Goal: Transaction & Acquisition: Purchase product/service

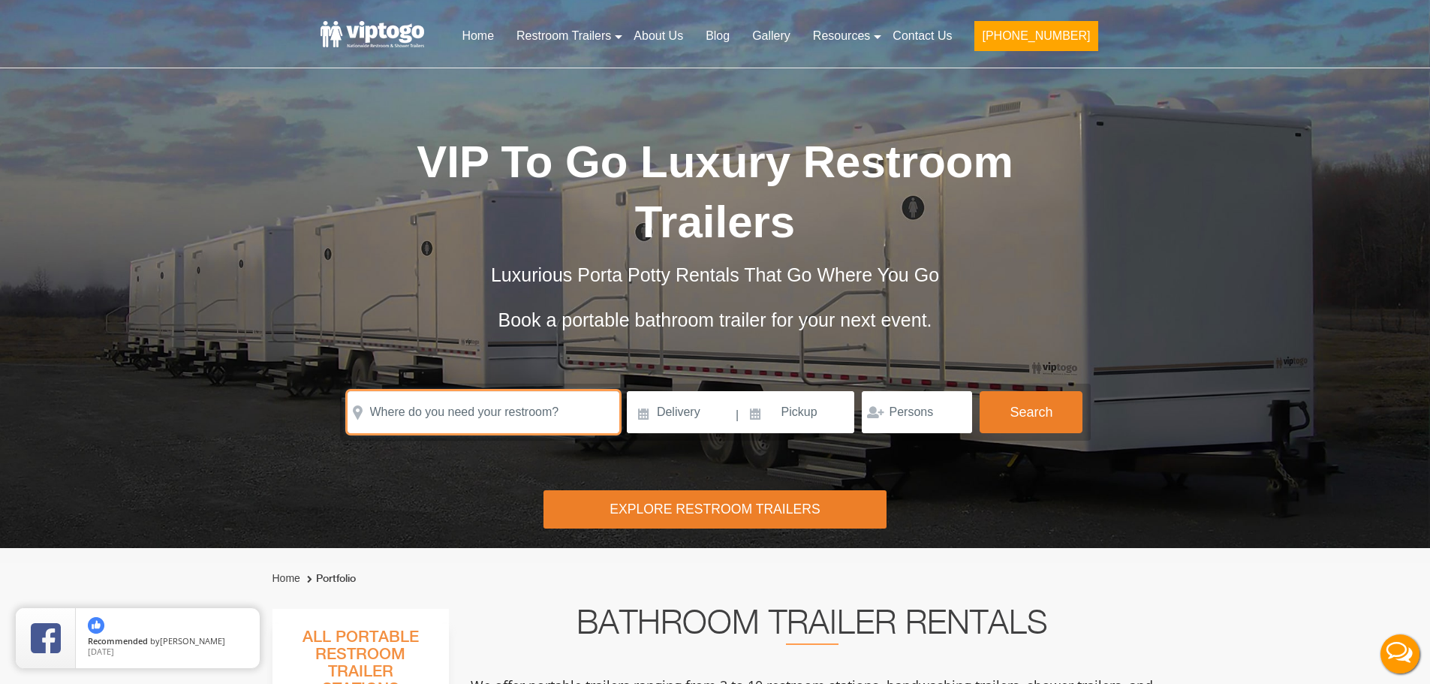
click at [529, 414] on input "text" at bounding box center [484, 412] width 272 height 42
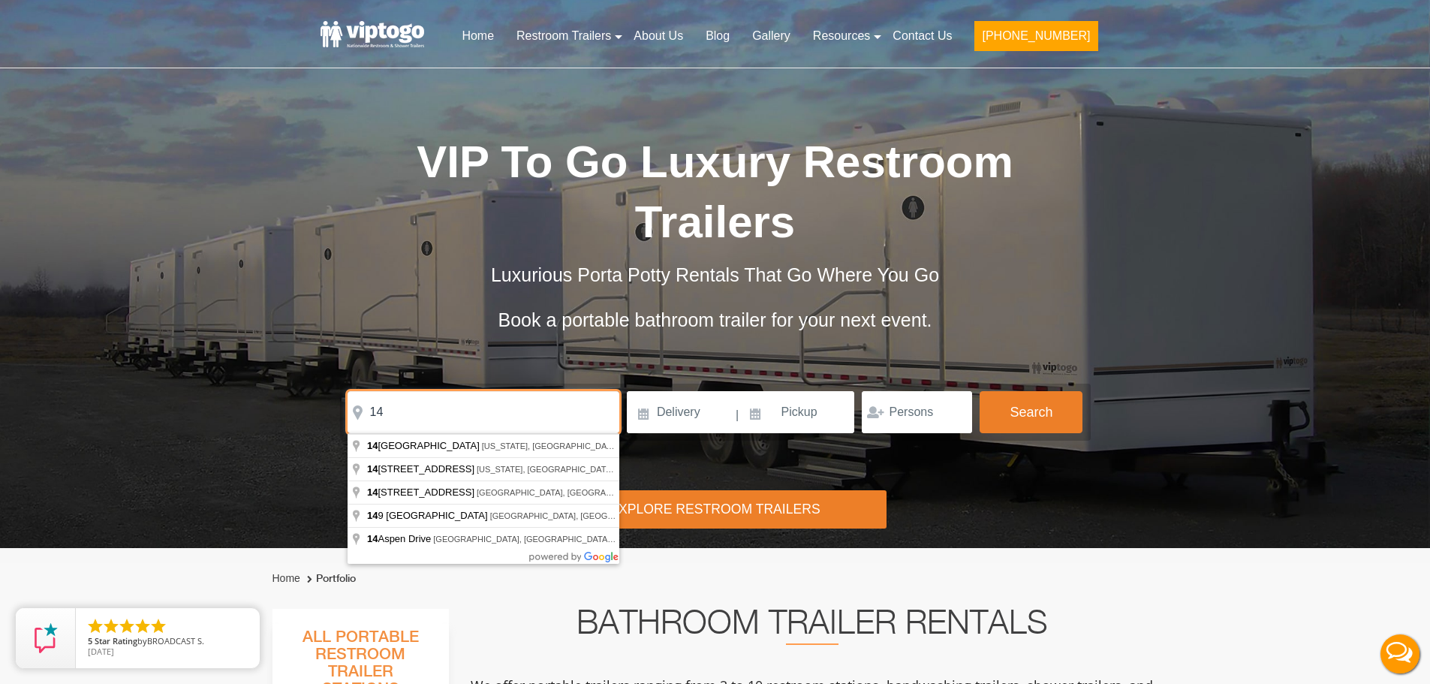
type input "1"
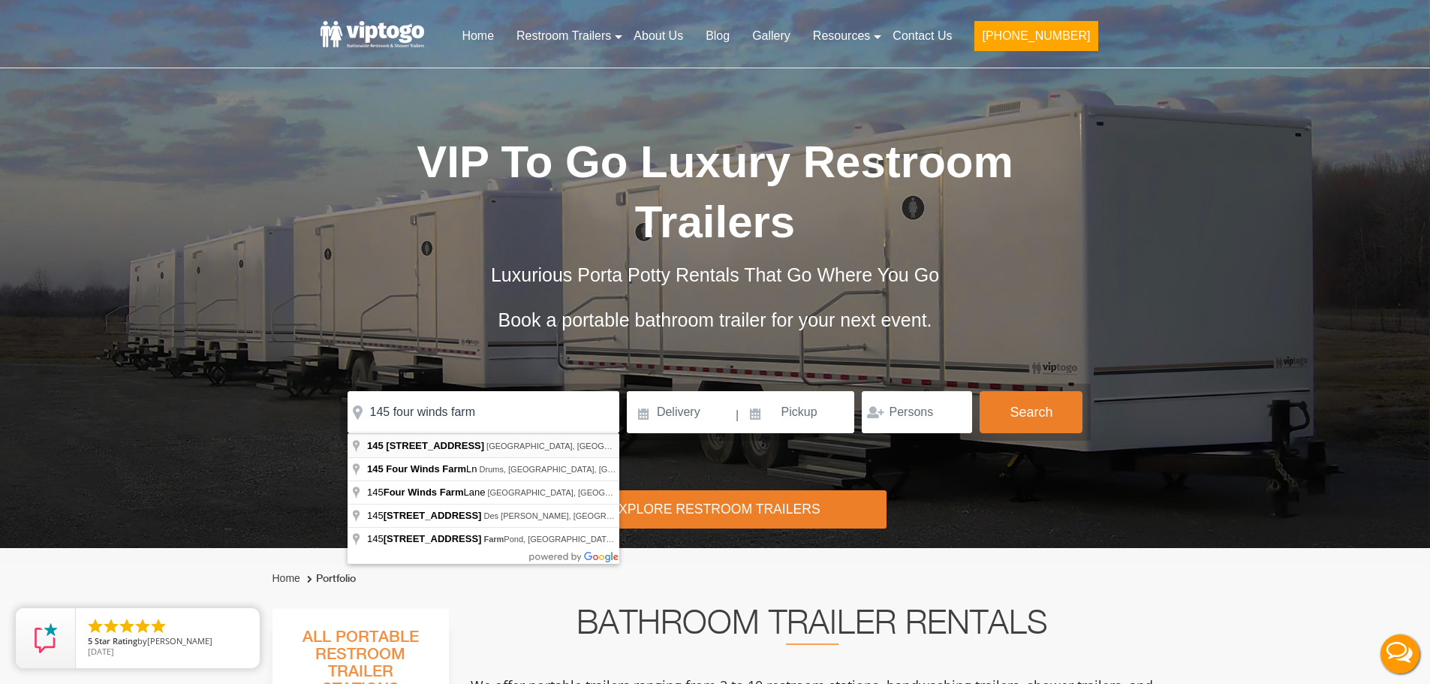
type input "[STREET_ADDRESS]"
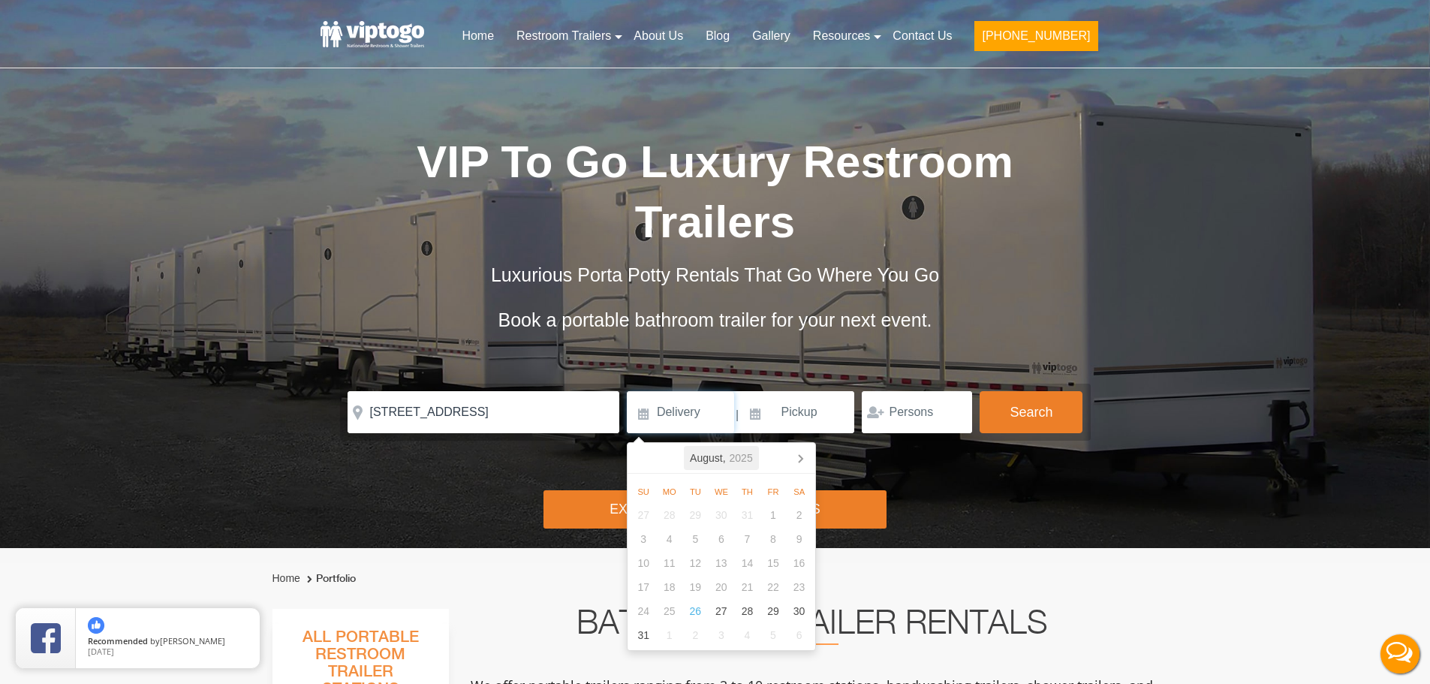
click at [724, 466] on div "[DATE]" at bounding box center [721, 458] width 75 height 24
click at [805, 463] on icon at bounding box center [800, 458] width 24 height 24
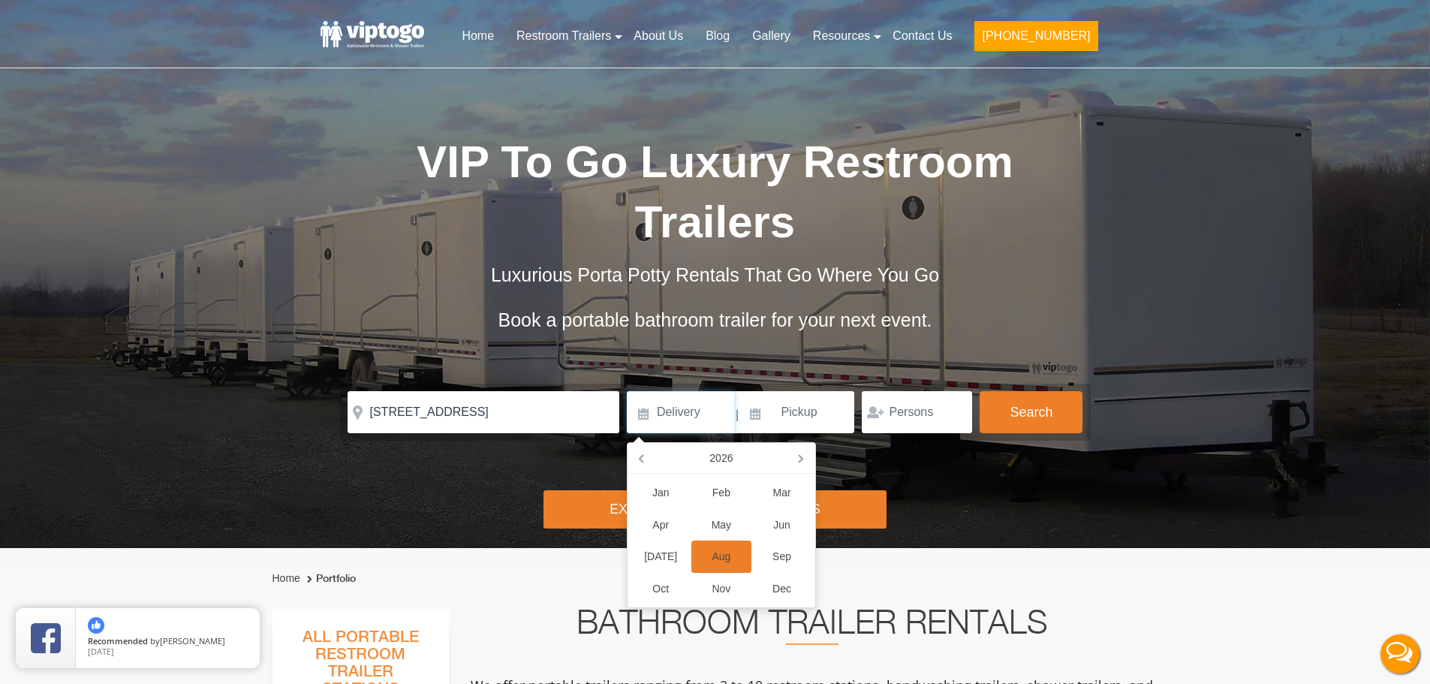
click at [740, 560] on div "Aug" at bounding box center [722, 557] width 61 height 32
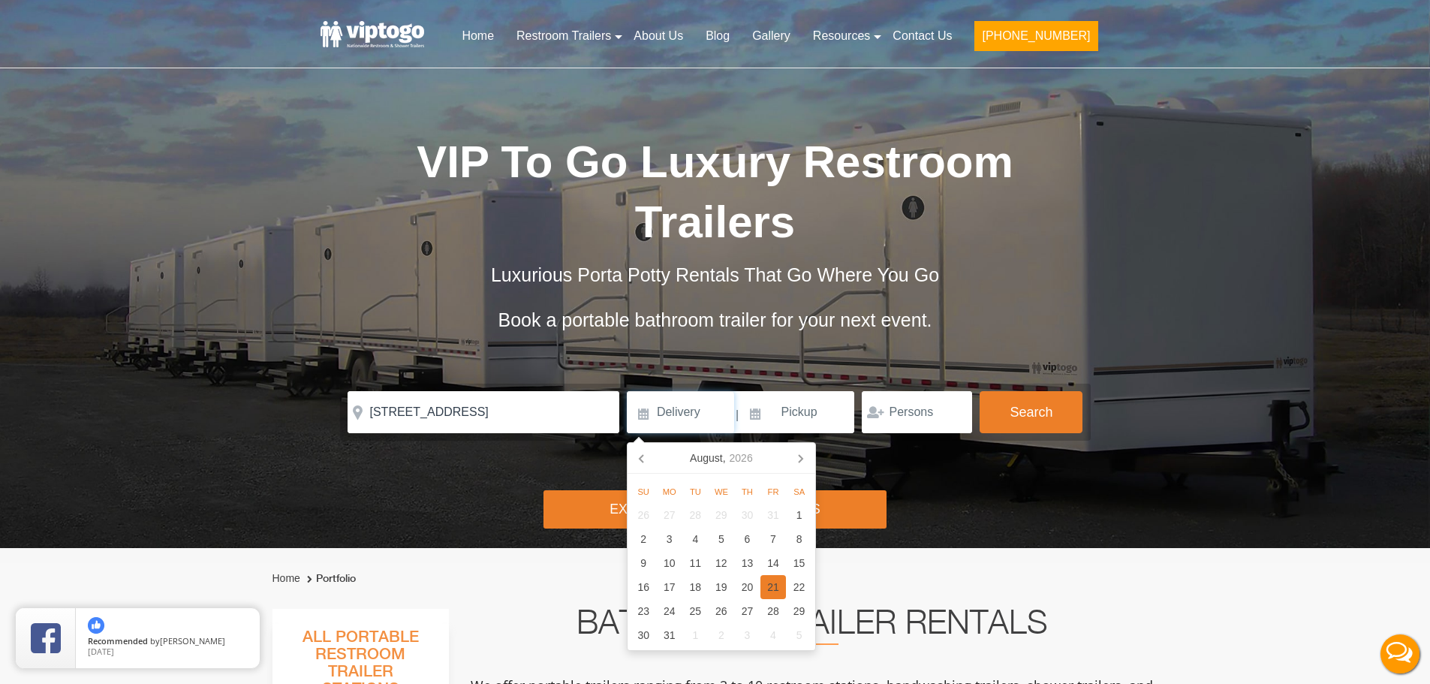
click at [781, 586] on div "21" at bounding box center [774, 587] width 26 height 24
type input "[DATE]"
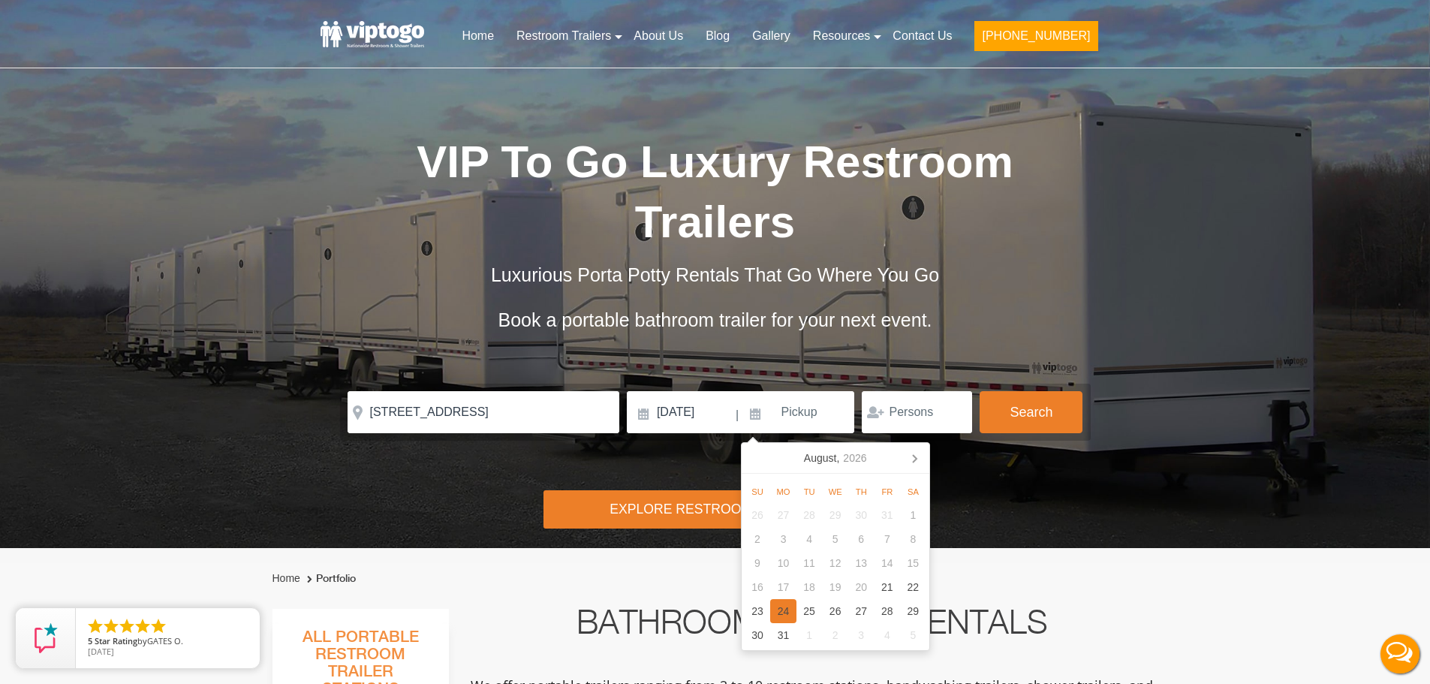
click at [784, 612] on div "24" at bounding box center [783, 611] width 26 height 24
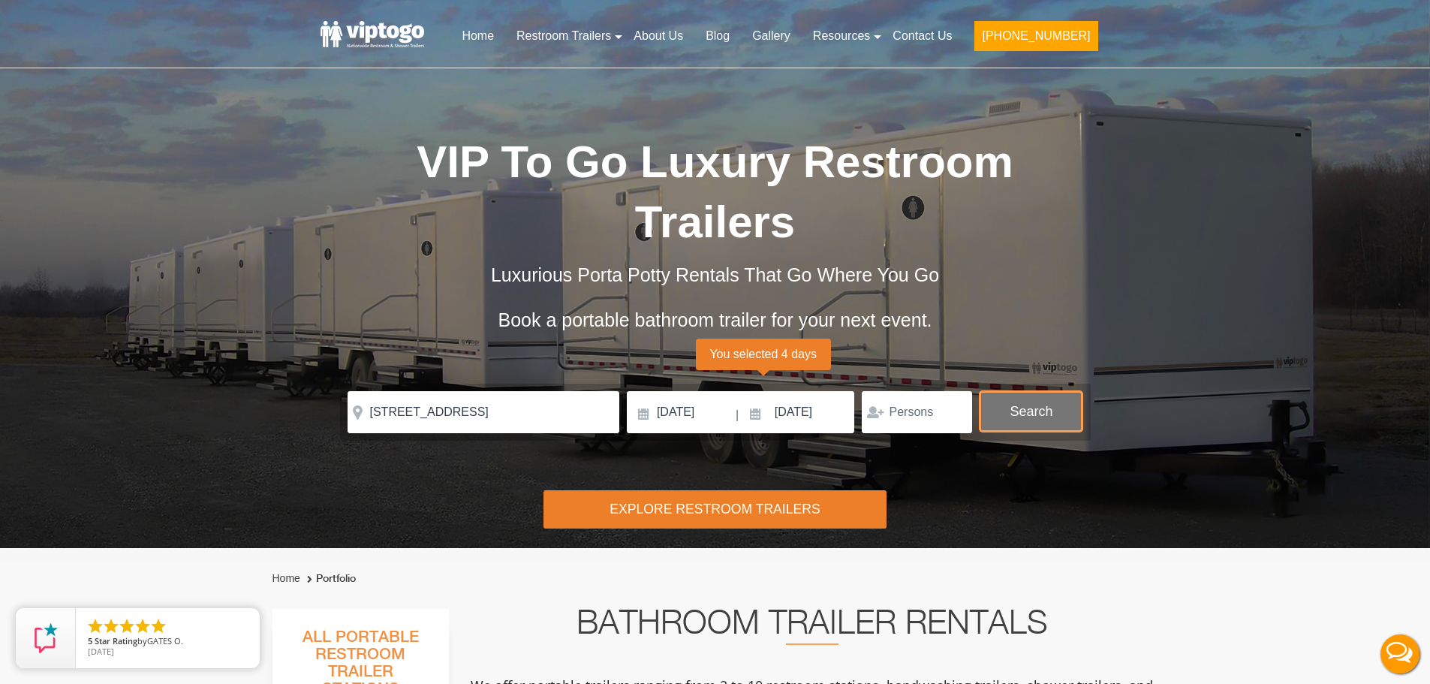
click at [1030, 409] on button "Search" at bounding box center [1031, 411] width 103 height 41
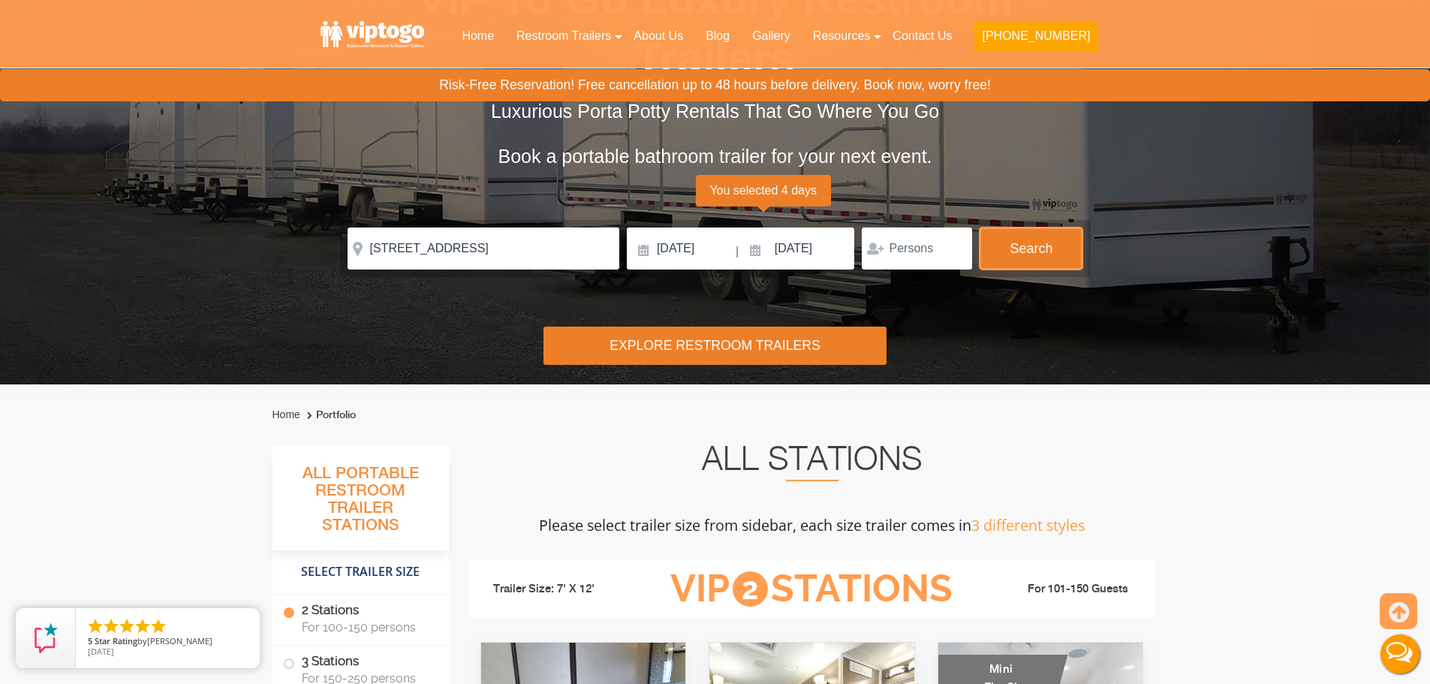
scroll to position [101, 0]
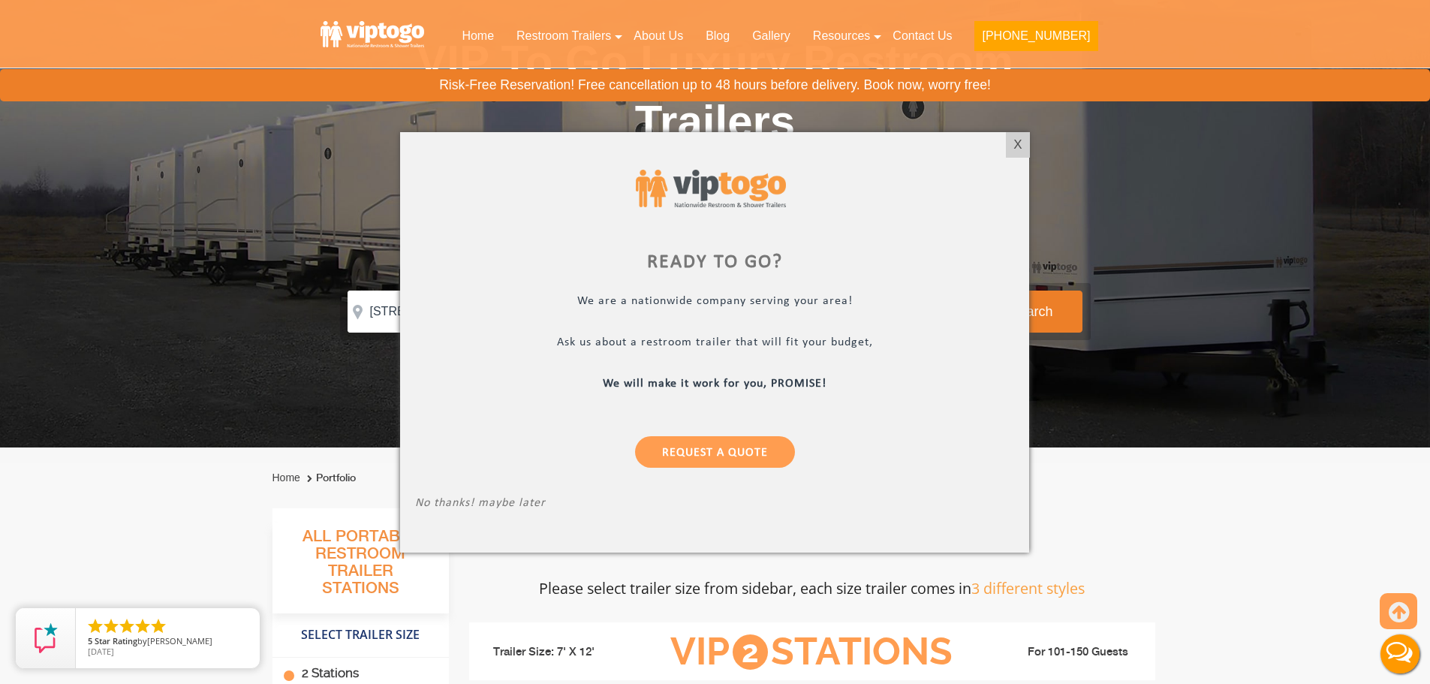
drag, startPoint x: 1018, startPoint y: 141, endPoint x: 1000, endPoint y: 150, distance: 20.1
click at [1016, 140] on div "X" at bounding box center [1017, 145] width 23 height 26
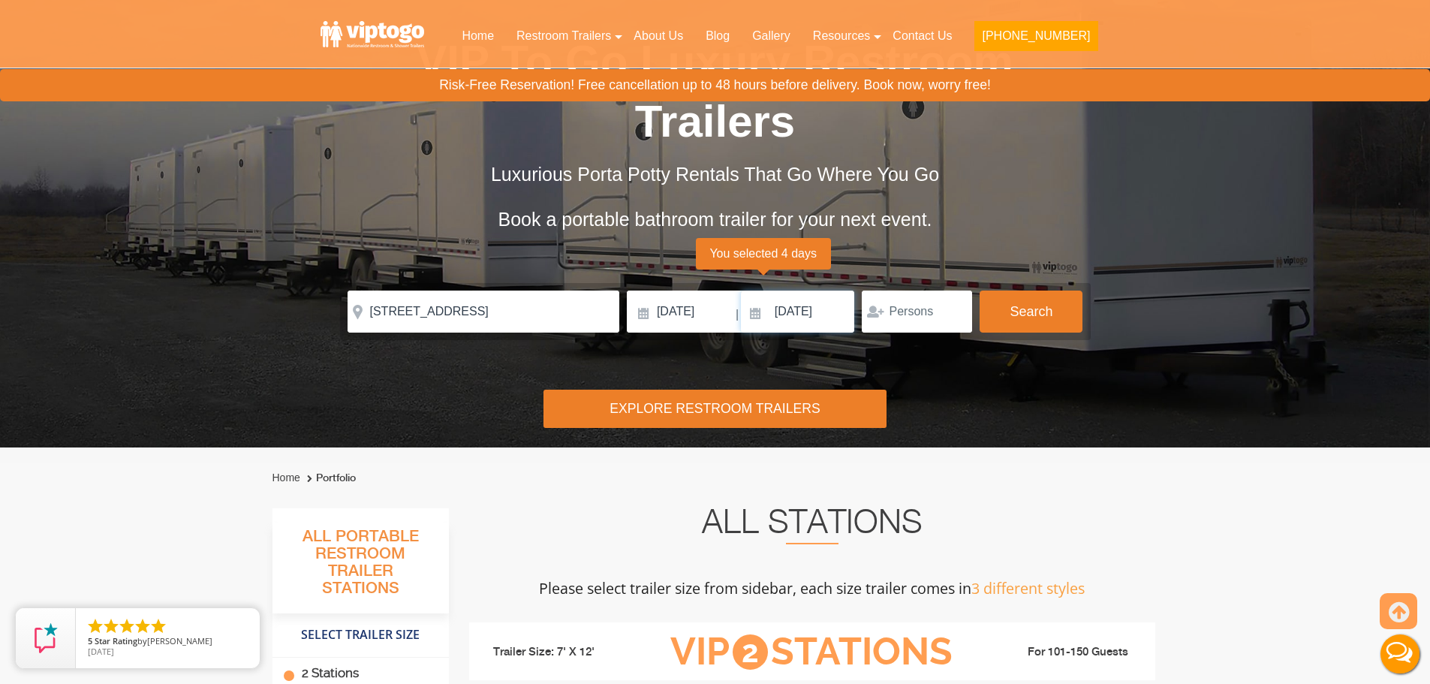
click at [839, 310] on input "[DATE]" at bounding box center [798, 312] width 114 height 42
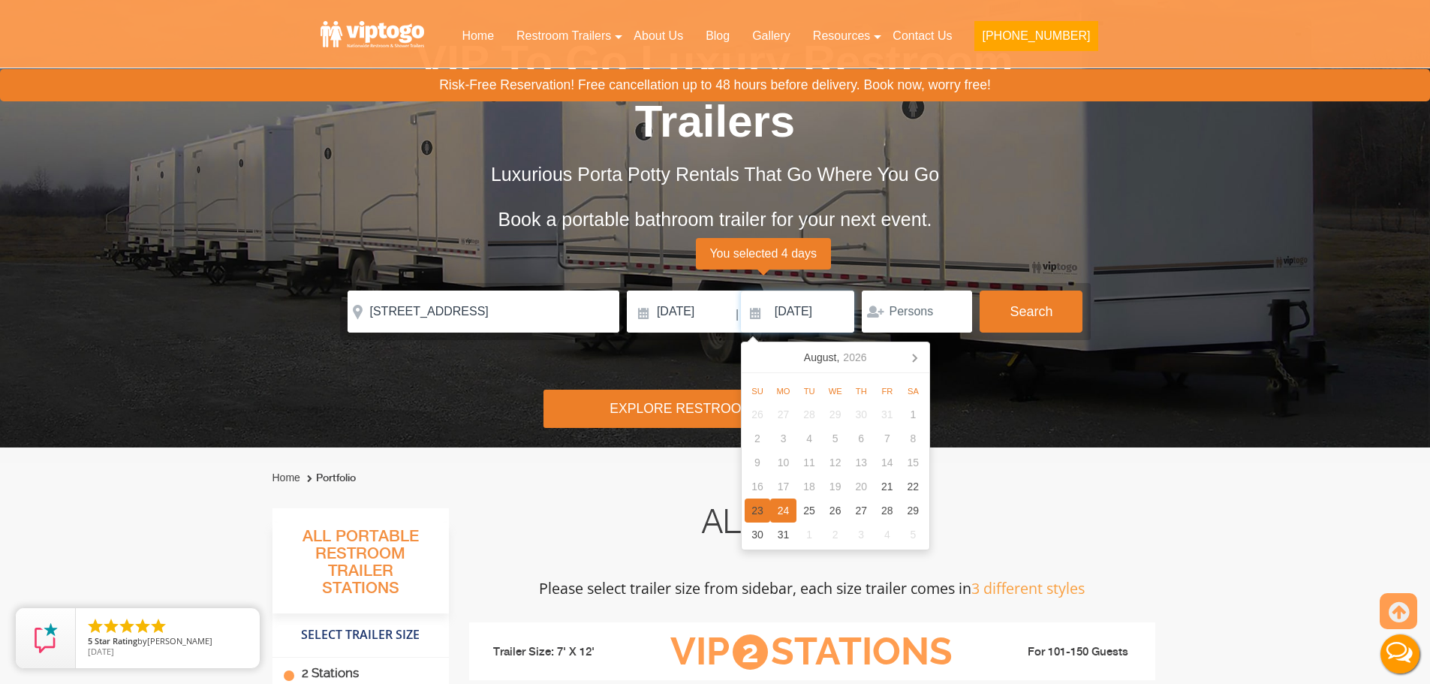
click at [766, 513] on div "23" at bounding box center [758, 511] width 26 height 24
type input "[DATE]"
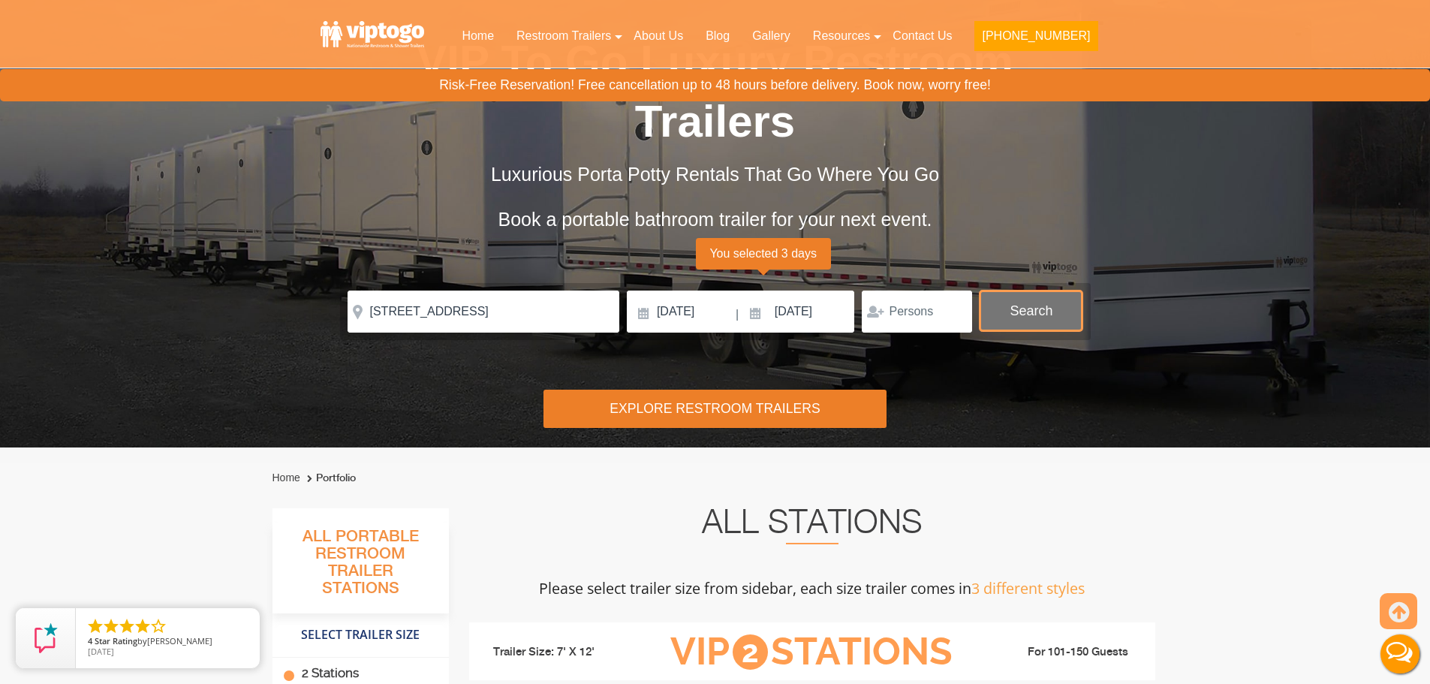
click at [1061, 309] on button "Search" at bounding box center [1031, 311] width 103 height 41
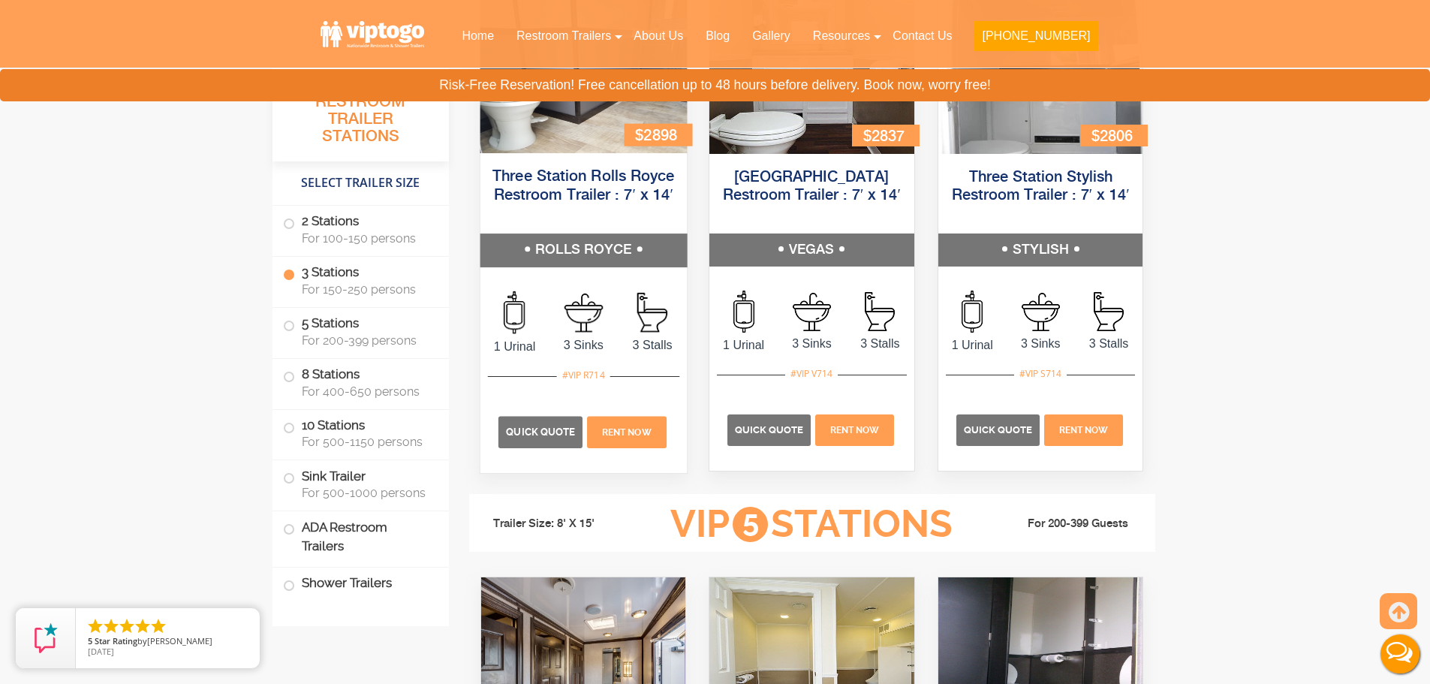
scroll to position [1810, 0]
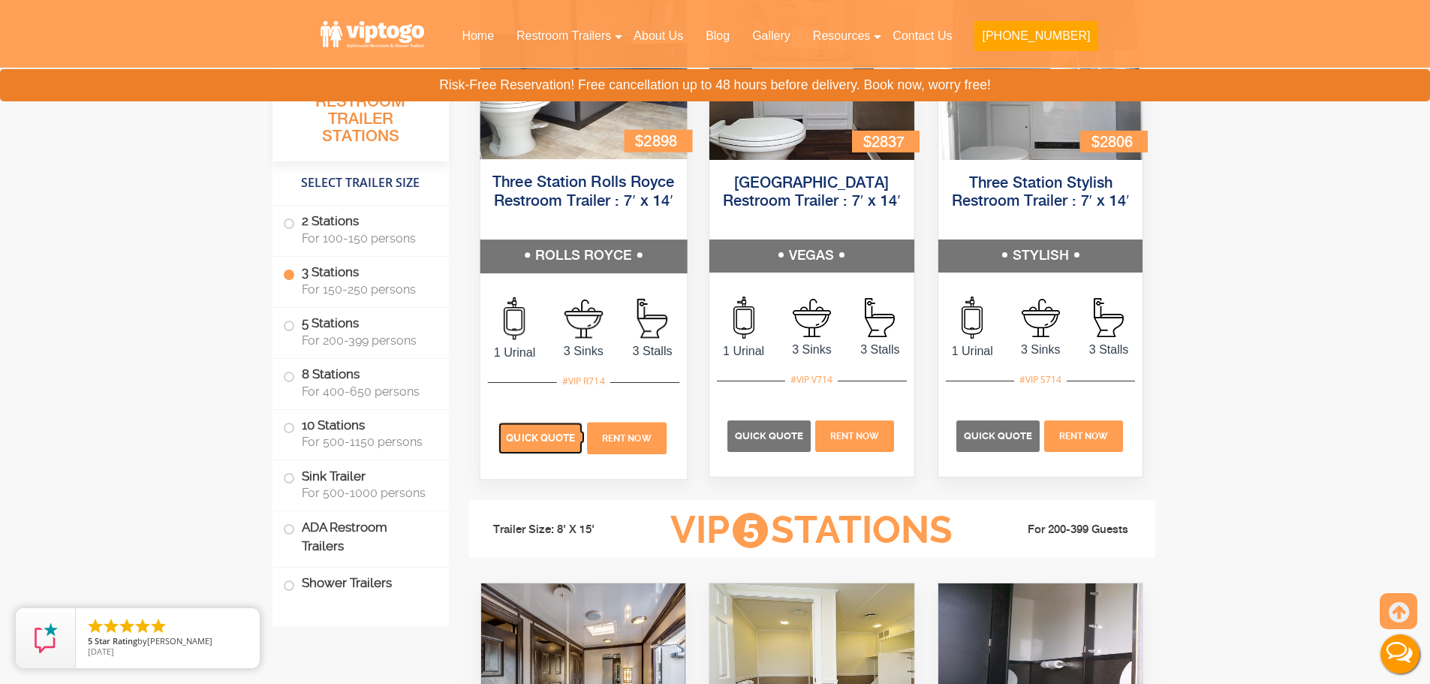
click at [539, 440] on span "Quick Quote" at bounding box center [540, 437] width 69 height 11
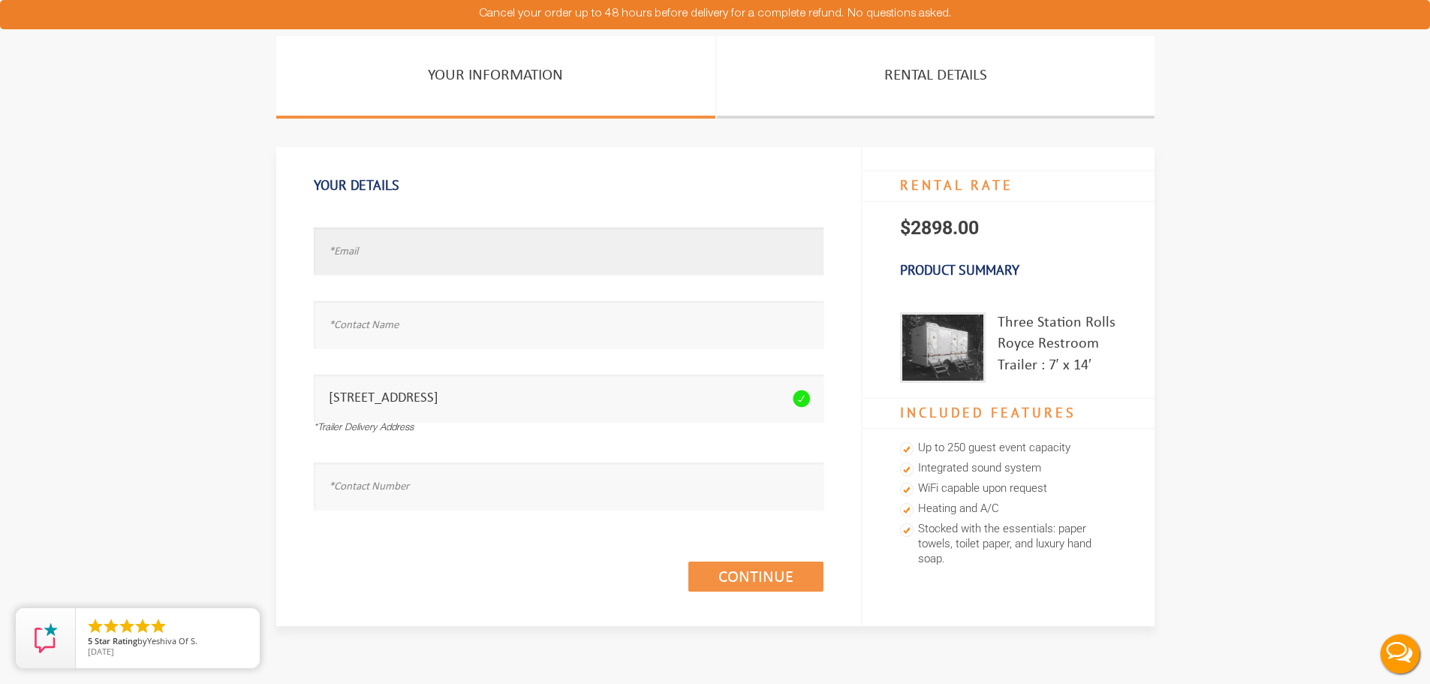
click at [414, 246] on input "text" at bounding box center [569, 251] width 510 height 47
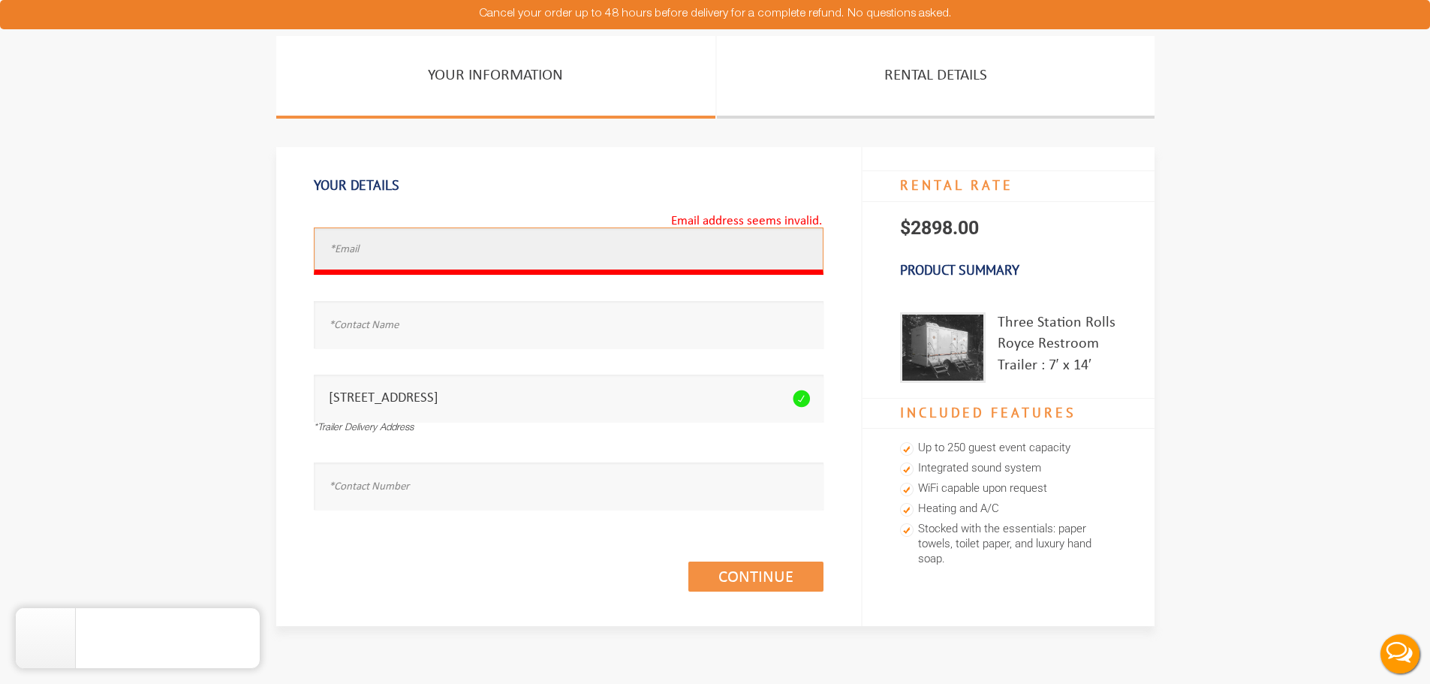
click at [358, 258] on input "text" at bounding box center [569, 251] width 510 height 47
paste input "Megkylebuckley@gmail.com"
type input "Megkylebuckley@gmail.com"
click at [435, 327] on input "text" at bounding box center [569, 324] width 510 height 47
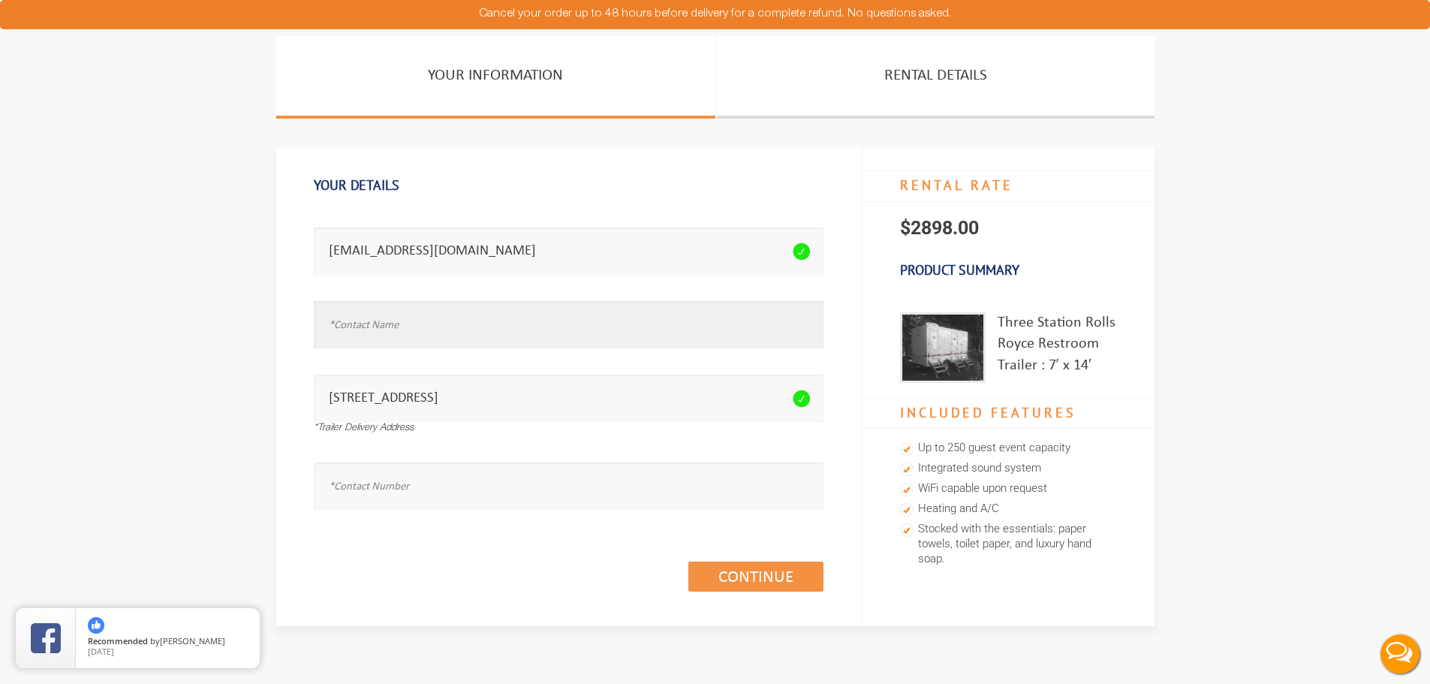
type input "m"
type input "MEG"
type input "8453622300"
click at [803, 576] on link "Continue (1/3)" at bounding box center [756, 577] width 135 height 30
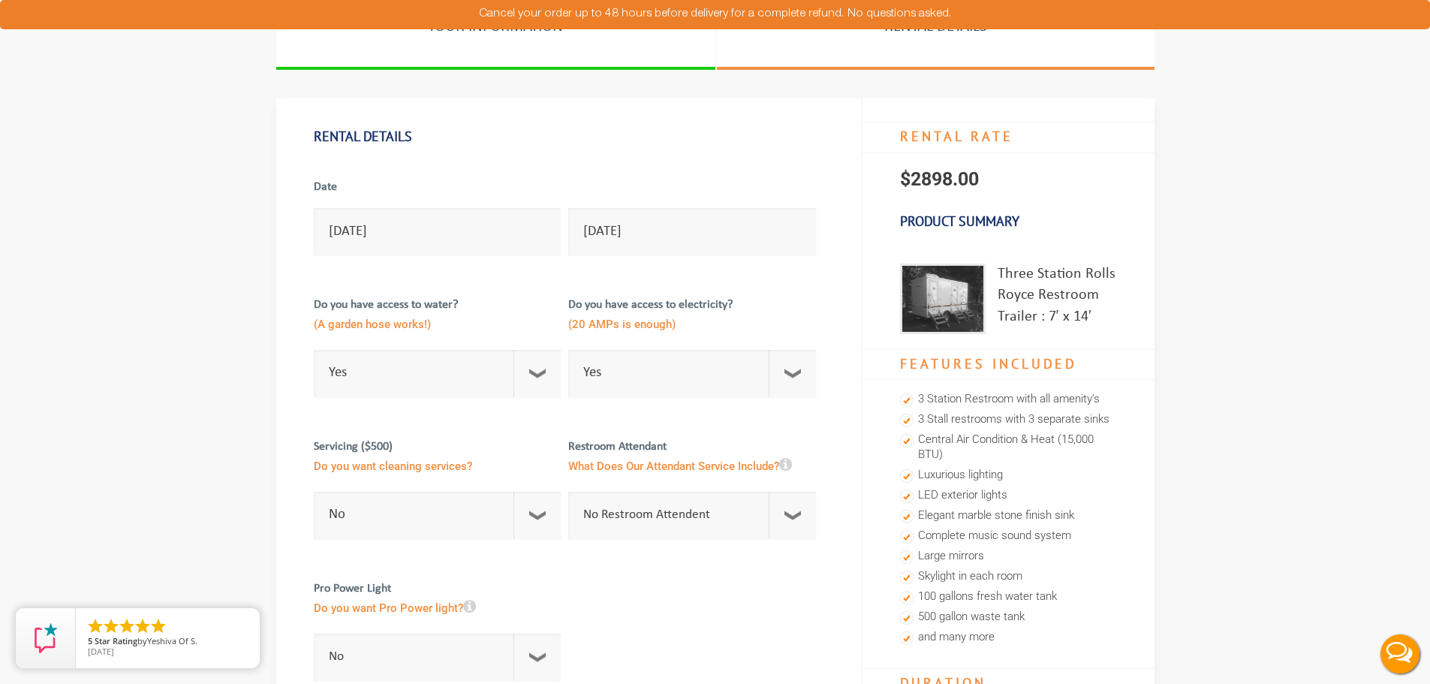
scroll to position [75, 0]
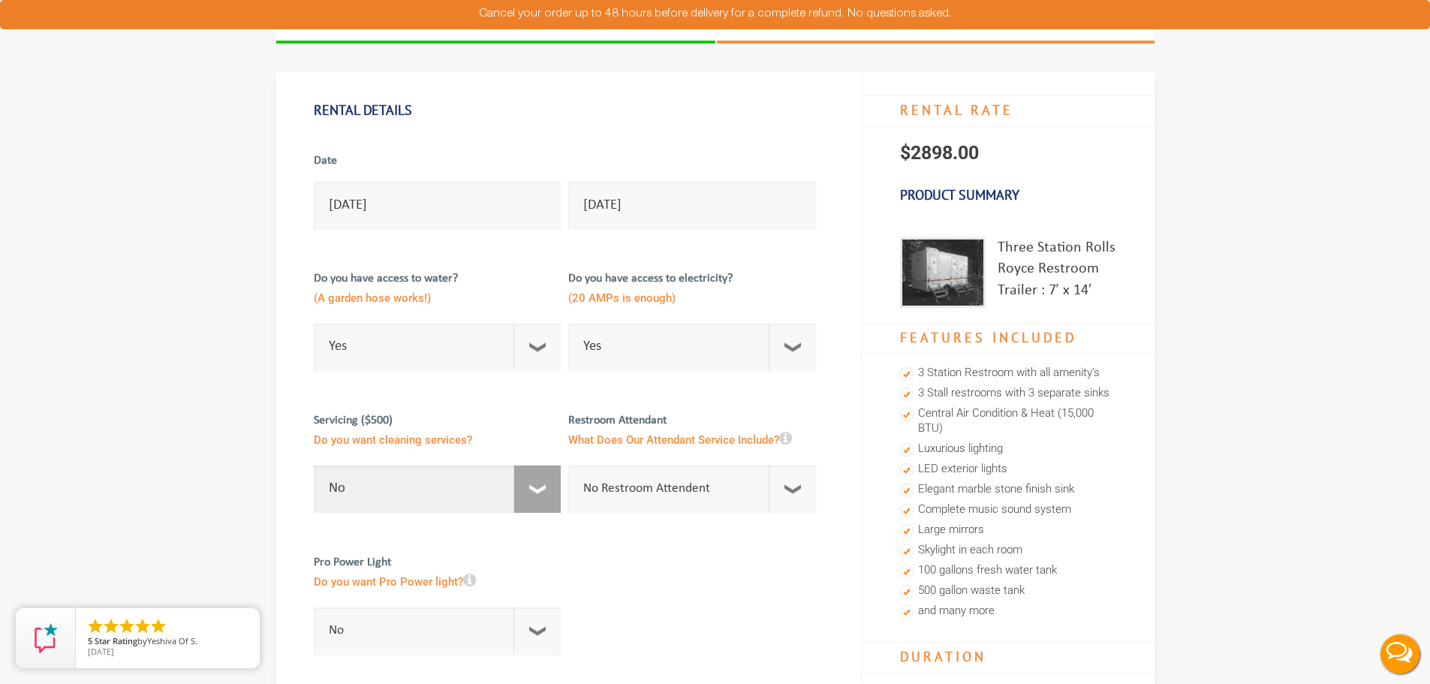
click at [547, 490] on select "No 1 Per Week 2 Per Week 3 Per Week 4 Per Week 5 Per Week 5+" at bounding box center [438, 489] width 248 height 47
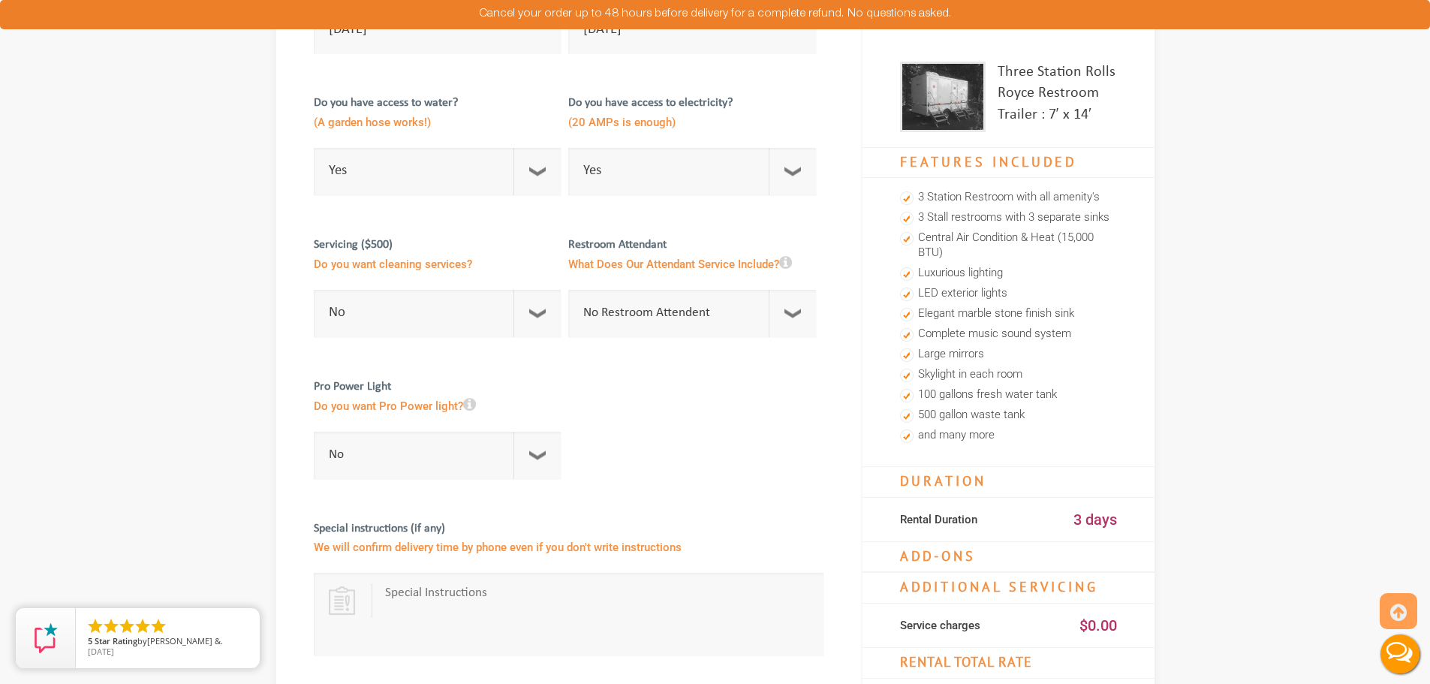
scroll to position [225, 0]
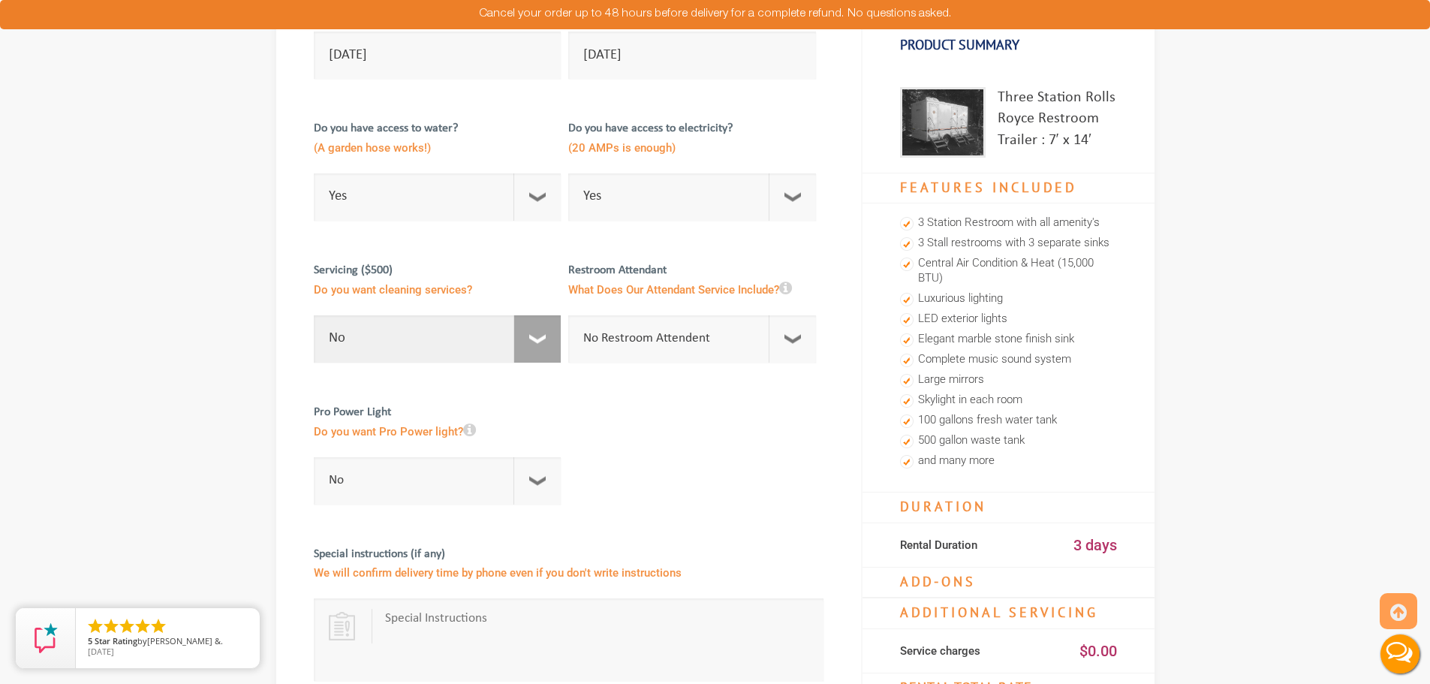
click at [536, 335] on select "No 1 Per Week 2 Per Week 3 Per Week 4 Per Week 5 Per Week 5+" at bounding box center [438, 338] width 248 height 47
click at [547, 330] on select "No 1 Per Week 2 Per Week 3 Per Week 4 Per Week 5 Per Week 5+" at bounding box center [438, 338] width 248 height 47
select select "1"
click at [314, 315] on select "No 1 Per Week 2 Per Week 3 Per Week 4 Per Week 5 Per Week 5+" at bounding box center [438, 338] width 248 height 47
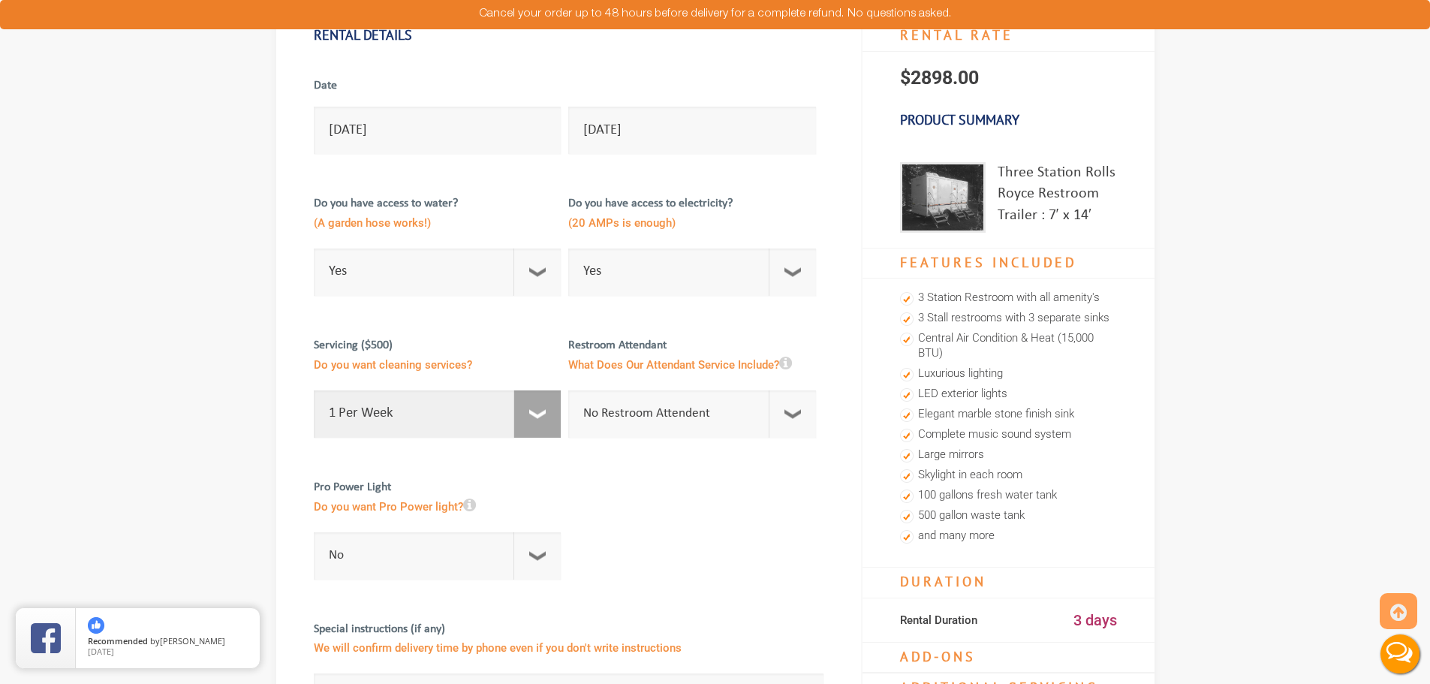
scroll to position [149, 0]
drag, startPoint x: 535, startPoint y: 272, endPoint x: 527, endPoint y: 276, distance: 9.1
click at [535, 272] on select "Select Option Yes No" at bounding box center [438, 273] width 248 height 47
select select "No"
click at [314, 250] on select "Select Option Yes No" at bounding box center [438, 273] width 248 height 47
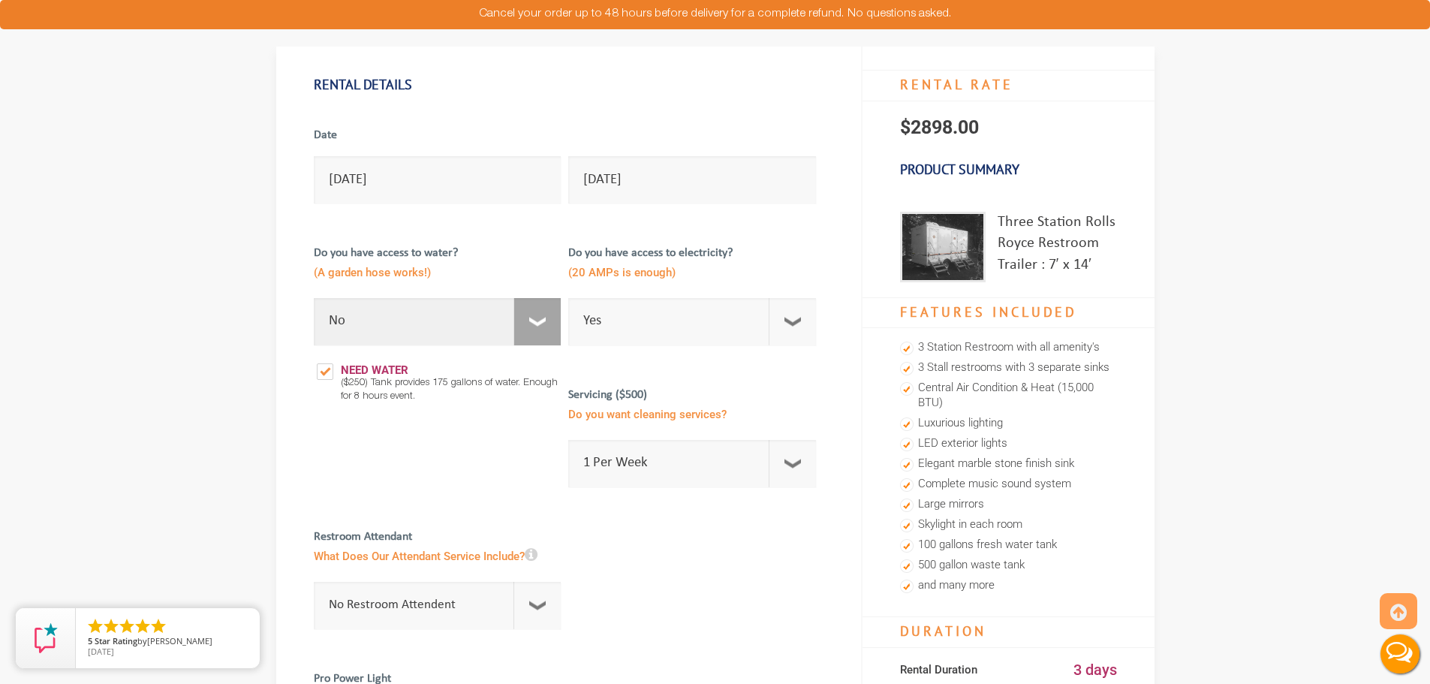
scroll to position [65, 0]
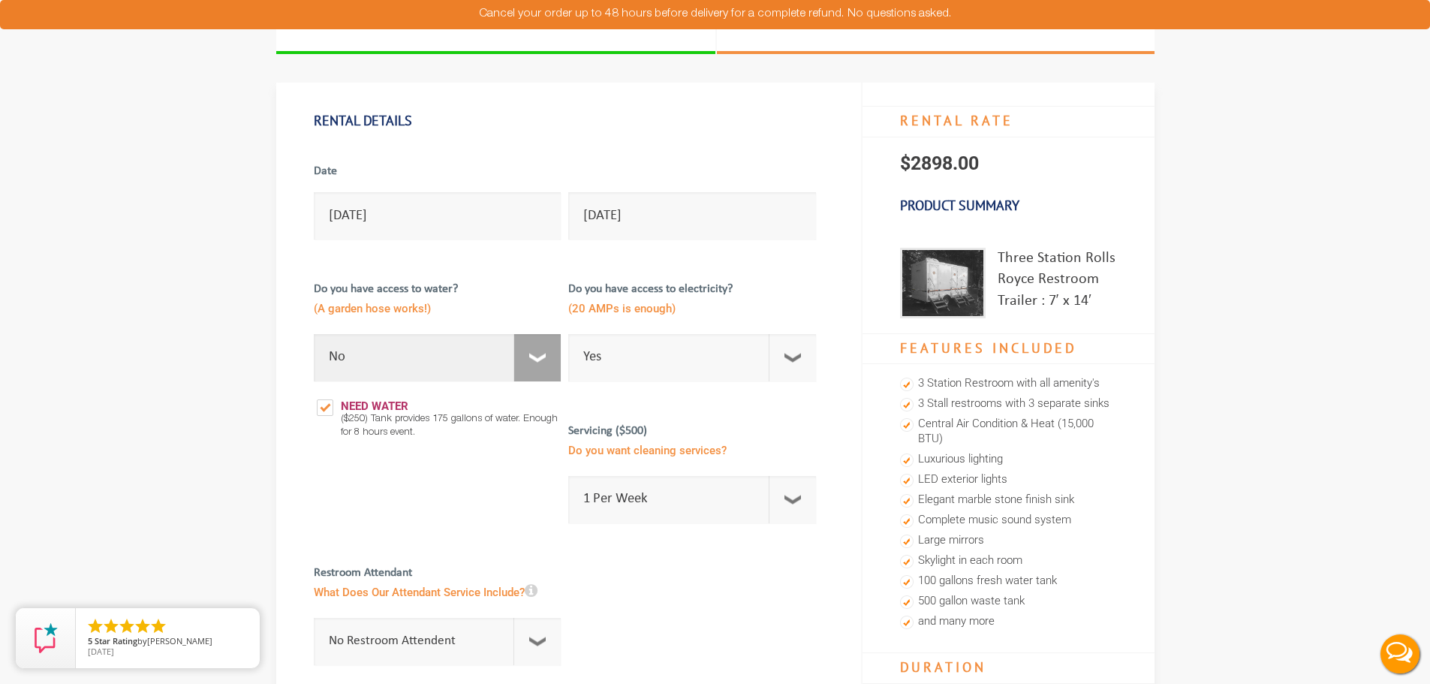
click at [535, 353] on select "Select Option Yes No" at bounding box center [438, 357] width 248 height 47
click at [314, 334] on select "Select Option Yes No" at bounding box center [438, 357] width 248 height 47
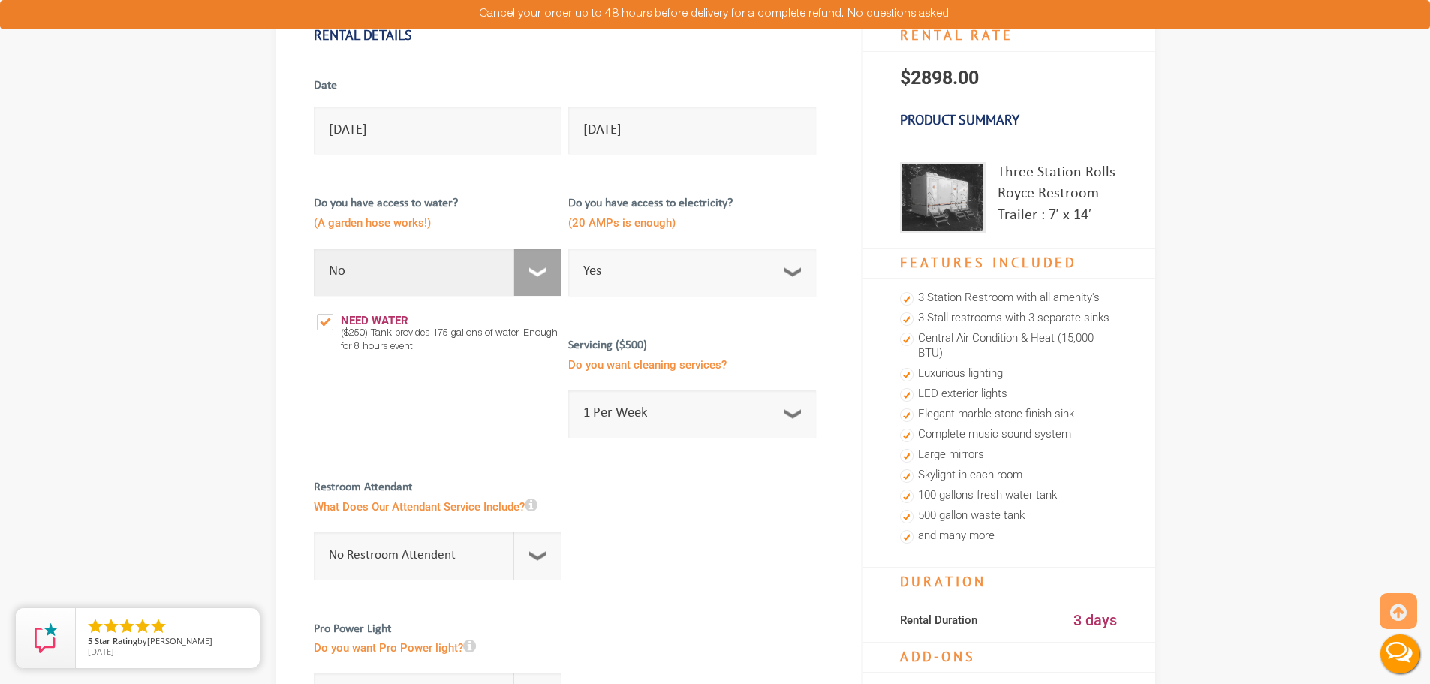
scroll to position [140, 0]
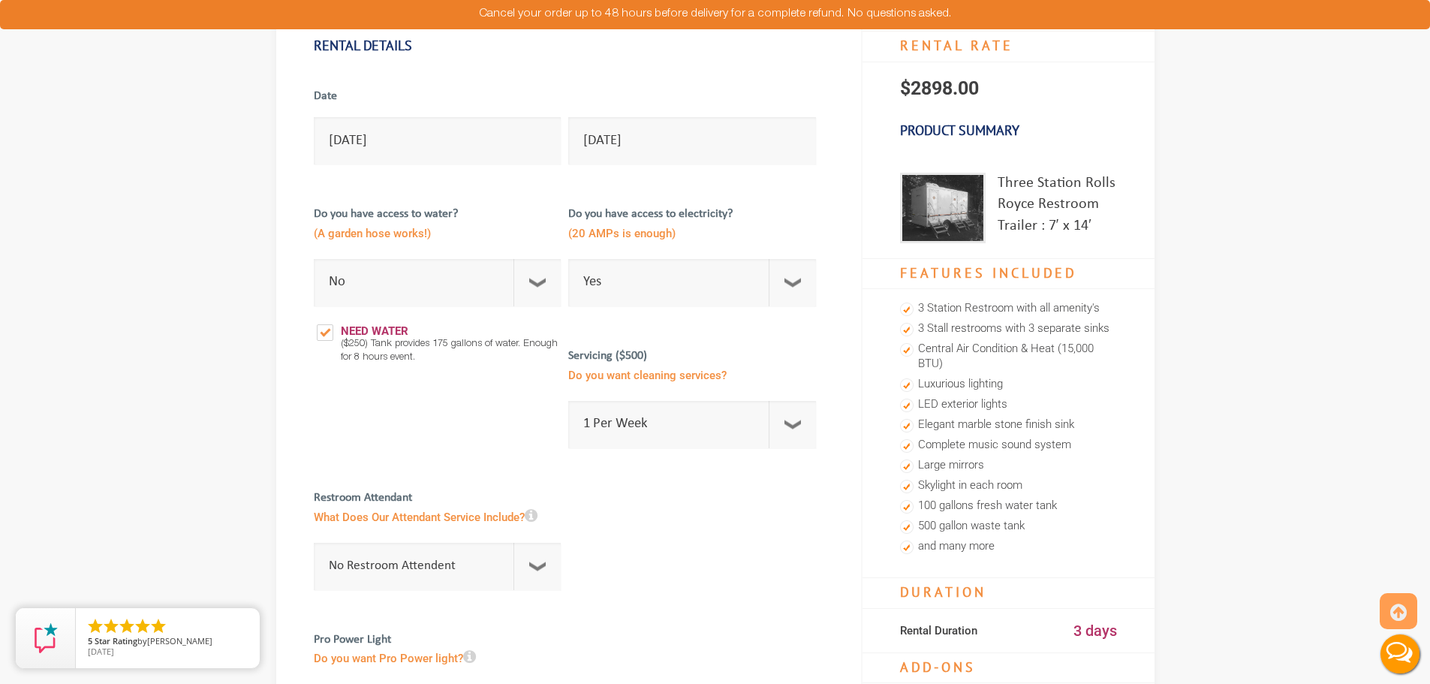
click at [329, 330] on label "Need Water" at bounding box center [363, 325] width 98 height 38
click at [315, 307] on input "Need Water" at bounding box center [314, 306] width 1 height 1
checkbox input "false"
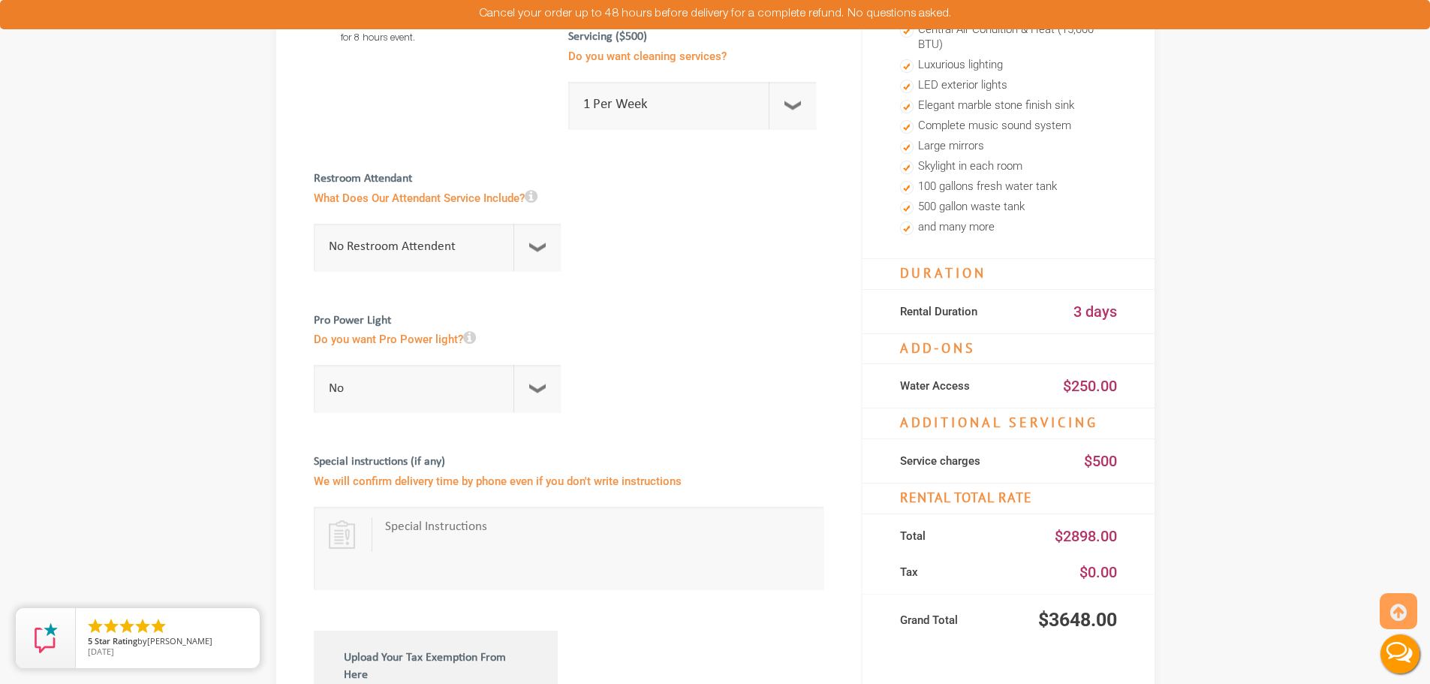
scroll to position [365, 0]
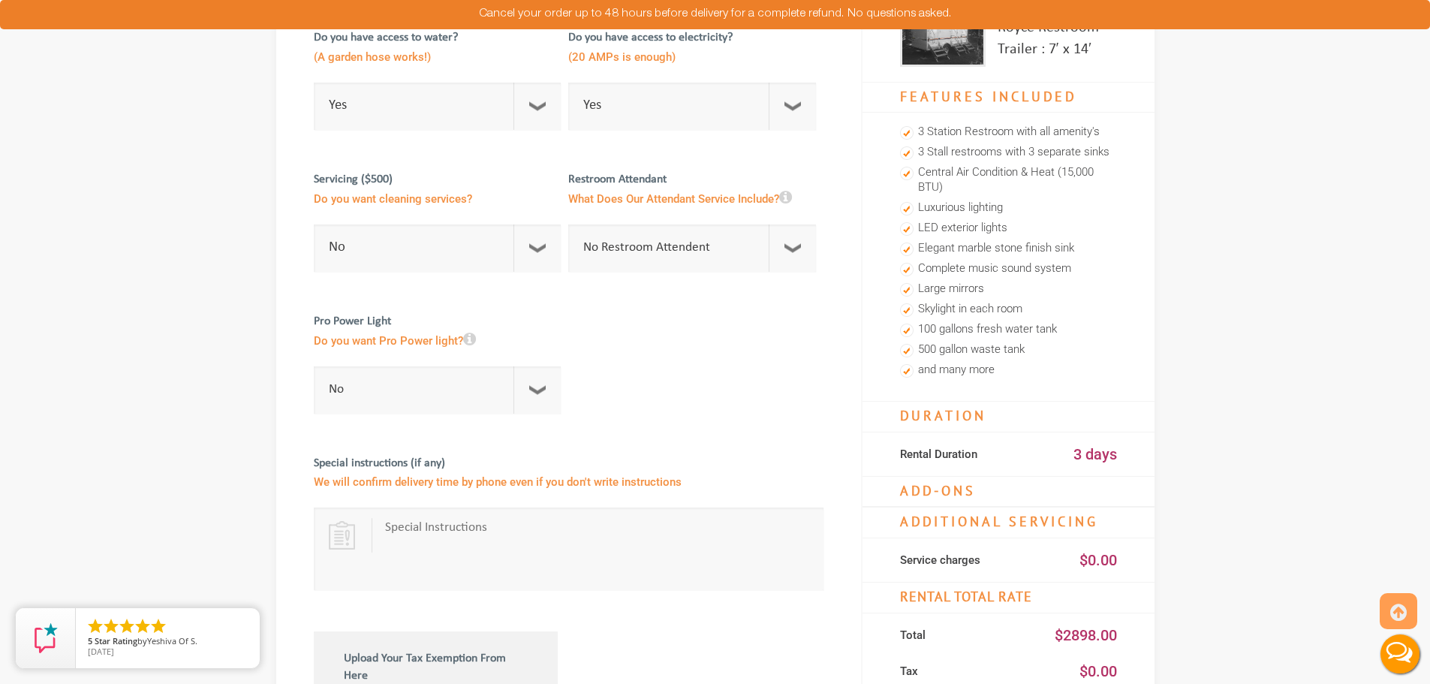
scroll to position [290, 0]
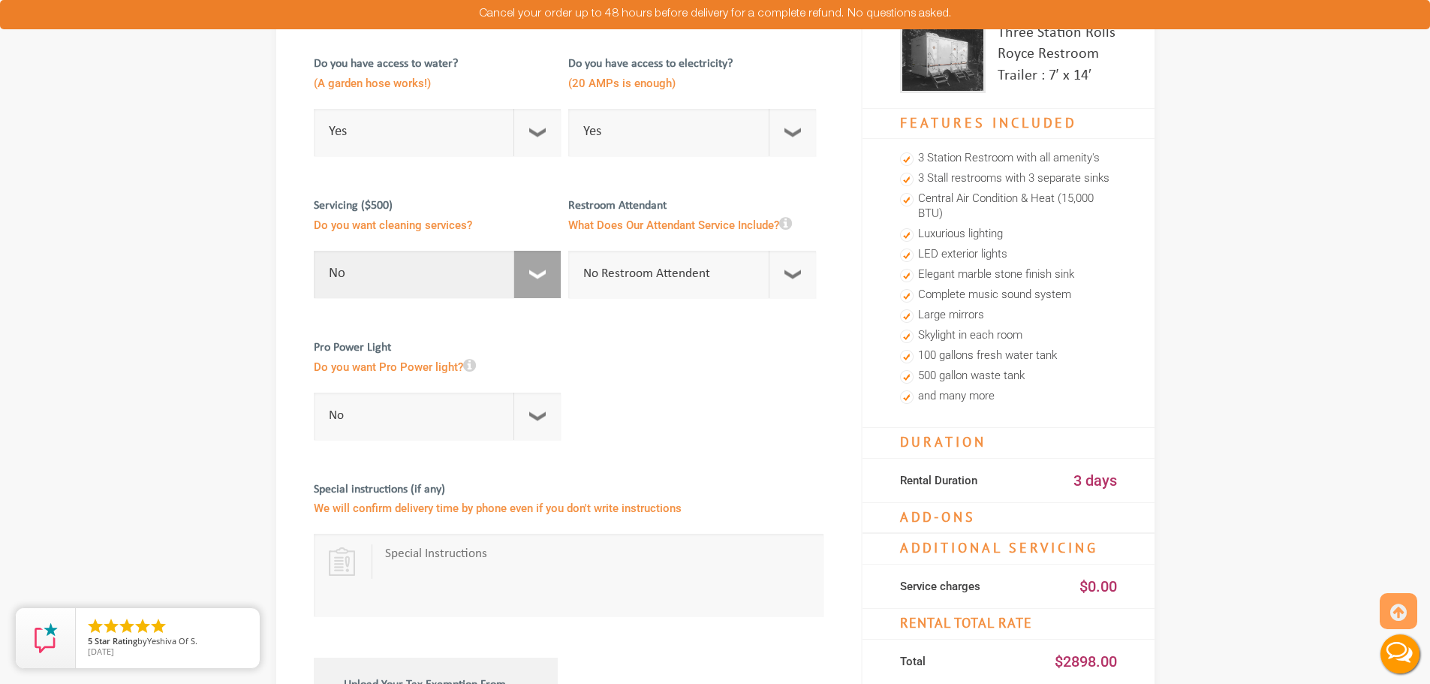
click at [525, 277] on select "No 1 Per Week 2 Per Week 3 Per Week 4 Per Week 5 Per Week 5+" at bounding box center [438, 274] width 248 height 47
select select "1"
click at [314, 251] on select "No 1 Per Week 2 Per Week 3 Per Week 4 Per Week 5 Per Week 5+" at bounding box center [438, 274] width 248 height 47
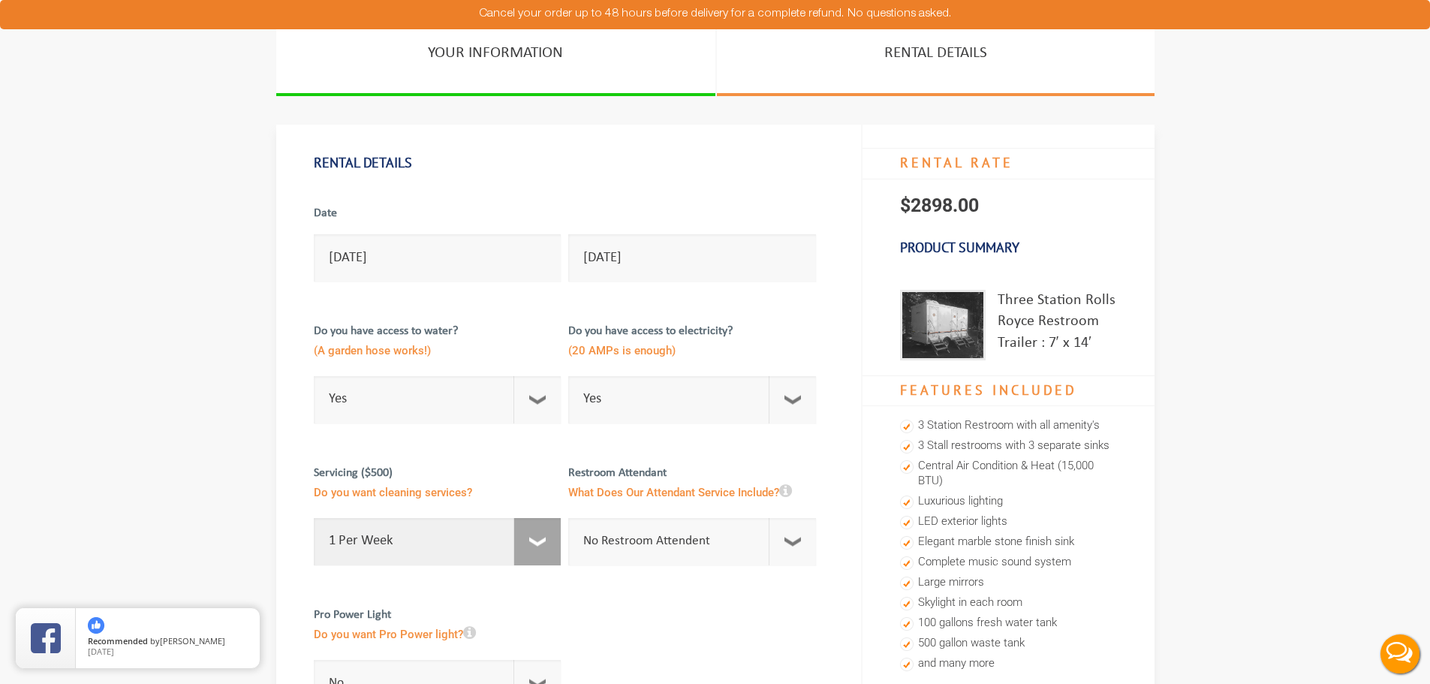
scroll to position [0, 0]
